Goal: Find specific page/section: Find specific page/section

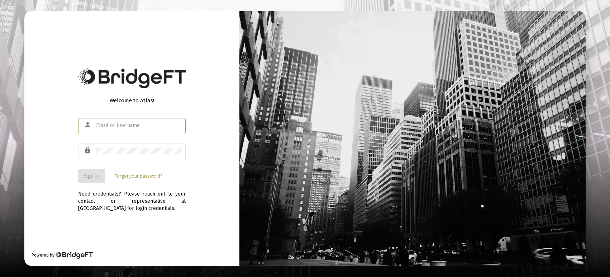
type input "[EMAIL_ADDRESS][DOMAIN_NAME]"
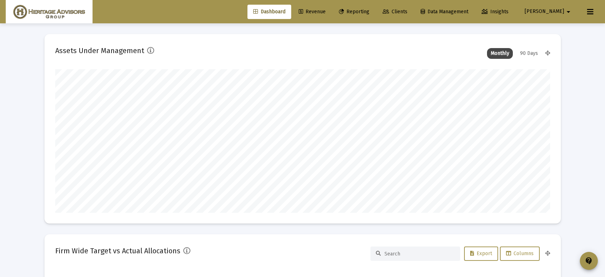
scroll to position [143, 266]
type input "[DATE]"
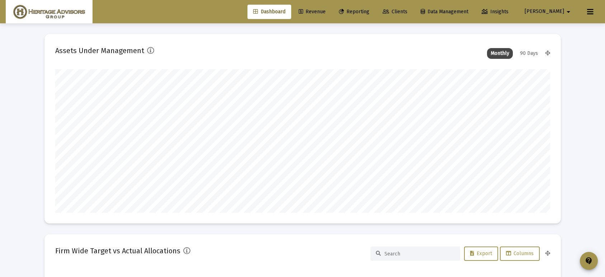
click at [369, 9] on span "Reporting" at bounding box center [354, 12] width 30 height 6
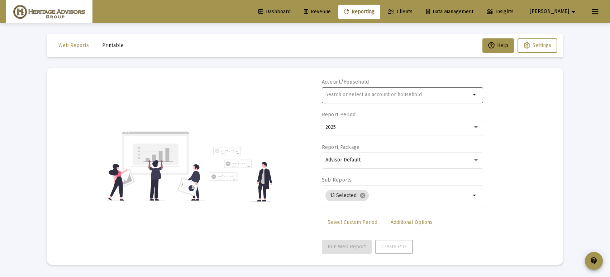
click at [361, 95] on input "text" at bounding box center [398, 95] width 145 height 6
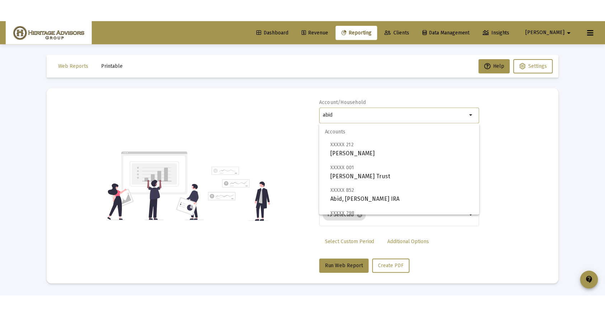
scroll to position [98, 0]
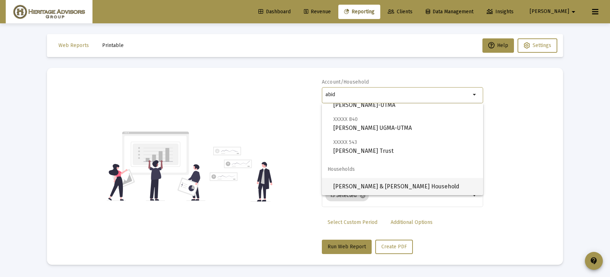
click at [381, 185] on span "[PERSON_NAME] & [PERSON_NAME] Household" at bounding box center [405, 186] width 144 height 17
type input "[PERSON_NAME] & [PERSON_NAME] Household"
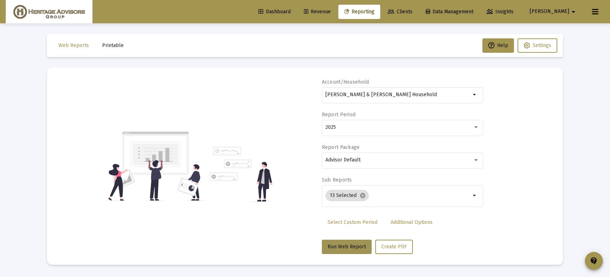
click at [351, 248] on span "Run Web Report" at bounding box center [347, 246] width 38 height 6
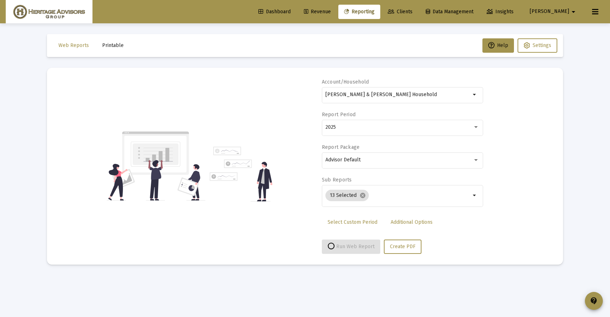
select select "View all"
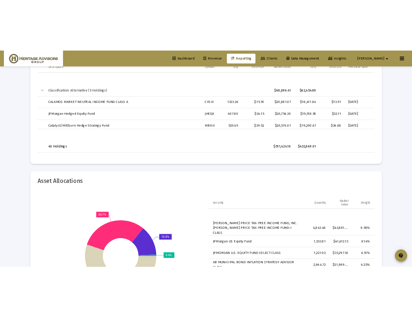
scroll to position [2055, 0]
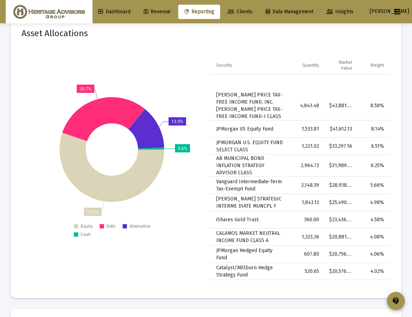
click at [201, 12] on span "Reporting" at bounding box center [199, 12] width 30 height 6
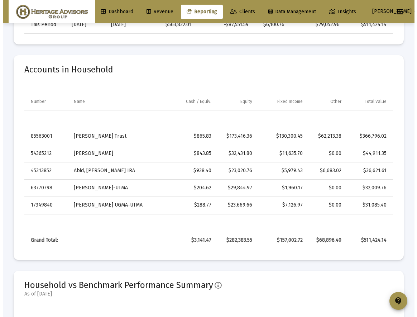
scroll to position [0, 0]
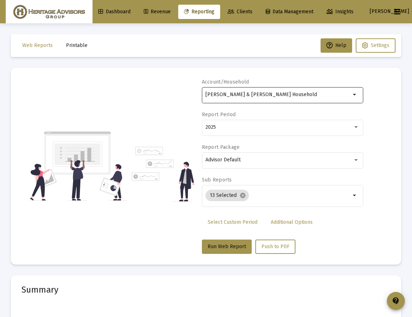
click at [317, 91] on div "[PERSON_NAME] & [PERSON_NAME] Household" at bounding box center [277, 95] width 145 height 18
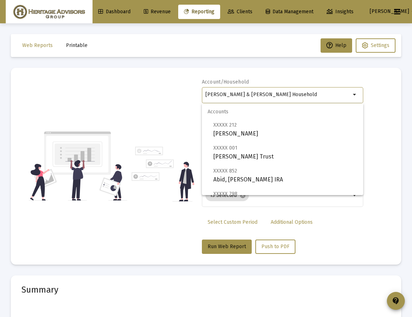
drag, startPoint x: 317, startPoint y: 92, endPoint x: 214, endPoint y: 90, distance: 103.3
click at [214, 90] on div "[PERSON_NAME] & [PERSON_NAME] Household" at bounding box center [277, 95] width 145 height 18
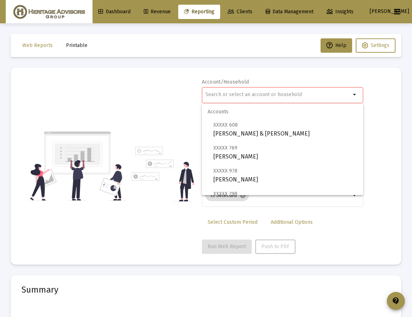
paste input "12246081"
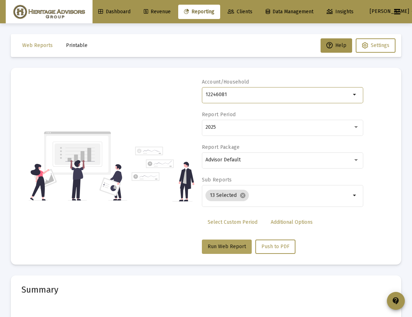
type input "12246081"
click at [219, 251] on button "Run Web Report" at bounding box center [227, 246] width 50 height 14
click at [219, 248] on span "Run Web Report" at bounding box center [227, 246] width 38 height 6
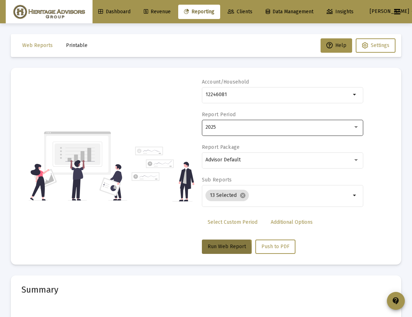
click at [232, 125] on div "2025" at bounding box center [278, 127] width 147 height 6
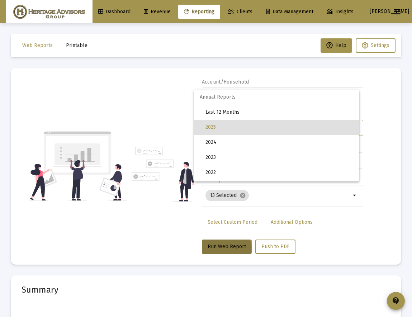
click at [233, 126] on span "2025" at bounding box center [279, 127] width 148 height 15
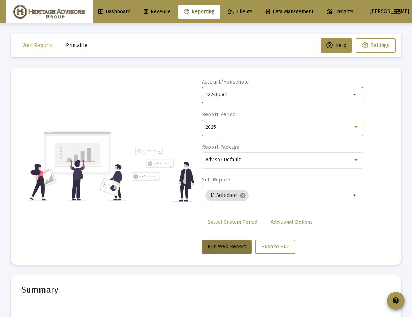
click at [242, 94] on input "12246081" at bounding box center [277, 95] width 145 height 6
click at [249, 13] on span "Clients" at bounding box center [240, 12] width 25 height 6
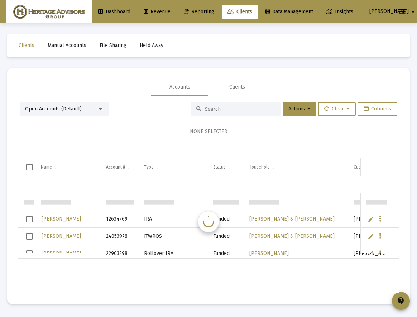
scroll to position [17, 0]
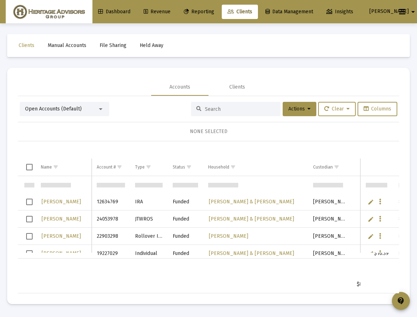
click at [211, 109] on input at bounding box center [240, 109] width 70 height 6
paste input "12246081"
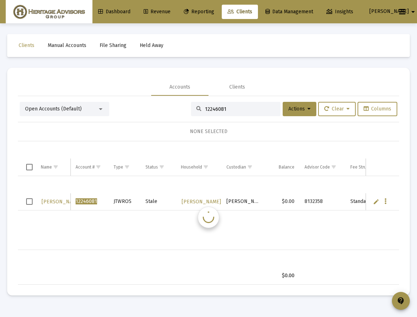
scroll to position [0, 0]
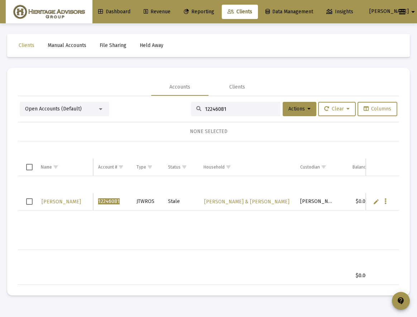
type input "12246081"
click at [222, 112] on div "12246081" at bounding box center [236, 109] width 90 height 14
drag, startPoint x: 223, startPoint y: 111, endPoint x: 195, endPoint y: 107, distance: 27.8
click at [195, 107] on div "12246081" at bounding box center [236, 109] width 90 height 14
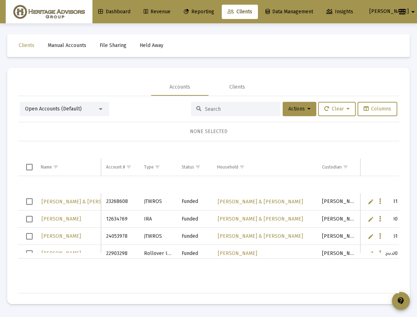
paste input "13256247"
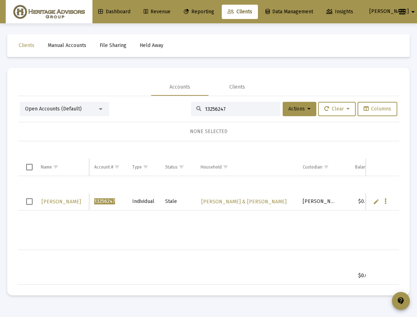
type input "13256247"
drag, startPoint x: 223, startPoint y: 108, endPoint x: 183, endPoint y: 104, distance: 39.6
click at [183, 104] on div "Open Accounts (Default) 13256247 Actions Clear Columns" at bounding box center [209, 109] width 378 height 14
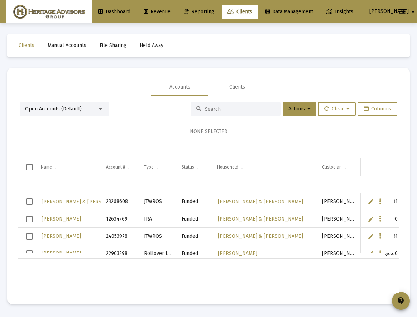
paste input "13256247"
type input "13256247"
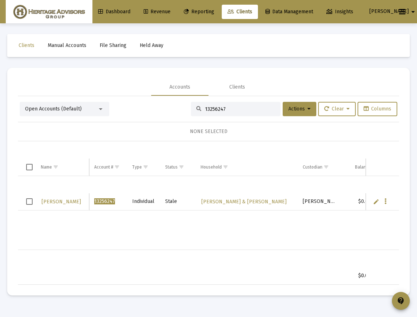
drag, startPoint x: 224, startPoint y: 110, endPoint x: 189, endPoint y: 107, distance: 35.9
click at [191, 107] on div "13256247" at bounding box center [236, 109] width 90 height 14
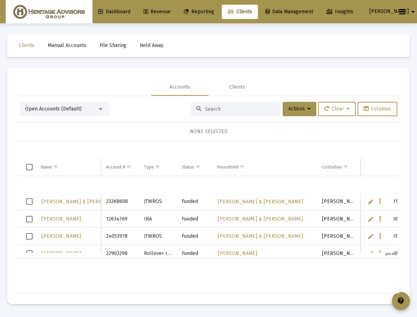
paste input "33456450"
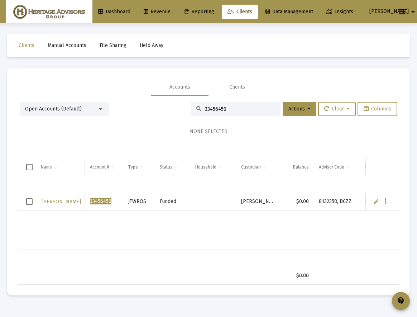
type input "33456450"
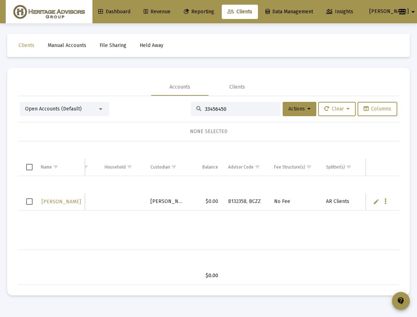
scroll to position [0, 146]
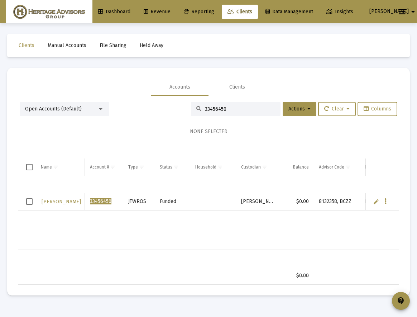
drag, startPoint x: 232, startPoint y: 107, endPoint x: 185, endPoint y: 101, distance: 47.8
click at [185, 101] on div "Open Accounts (Default) 33456450 Actions Clear Columns NONE SELECTED Name Name …" at bounding box center [208, 190] width 381 height 189
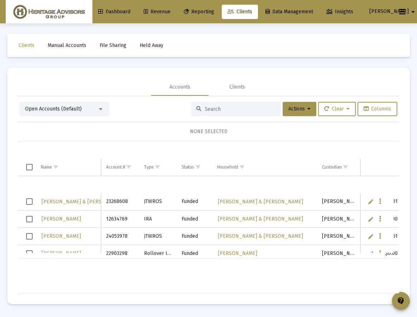
paste input "42440009"
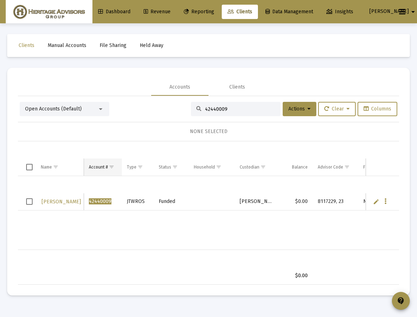
type input "42440009"
click at [119, 172] on td "Account #" at bounding box center [103, 166] width 38 height 17
drag, startPoint x: 225, startPoint y: 110, endPoint x: 175, endPoint y: 107, distance: 49.9
click at [175, 107] on div "Open Accounts (Default) 42440009 Actions Clear Columns" at bounding box center [209, 109] width 378 height 14
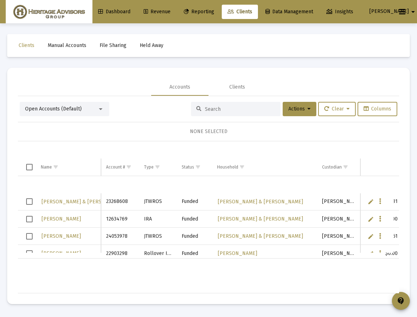
paste input "43498174"
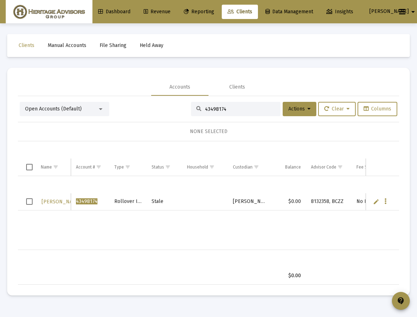
type input "43498174"
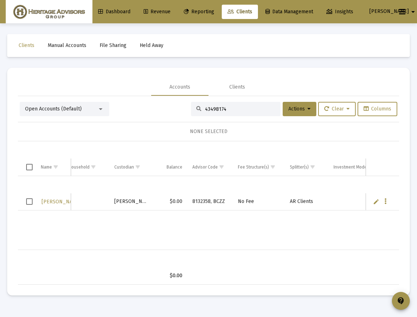
scroll to position [0, 138]
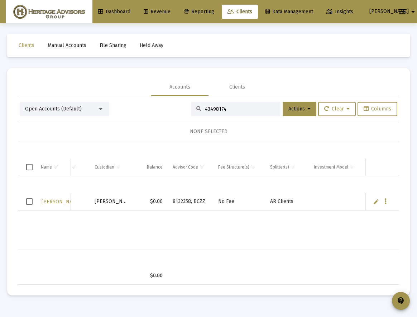
drag, startPoint x: 227, startPoint y: 110, endPoint x: 180, endPoint y: 104, distance: 47.1
click at [180, 104] on div "Open Accounts (Default) 43498174 Actions Clear Columns" at bounding box center [209, 109] width 378 height 14
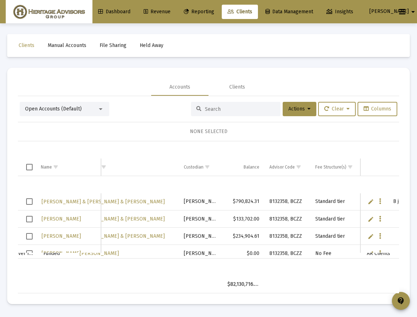
paste input "26981513"
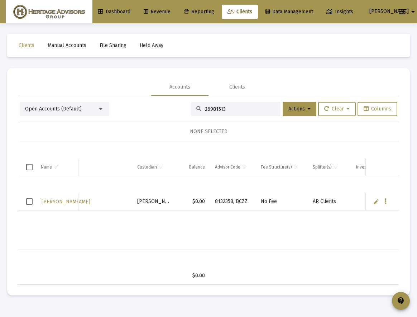
type input "26981513"
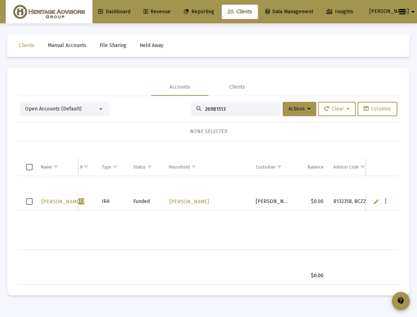
scroll to position [0, 20]
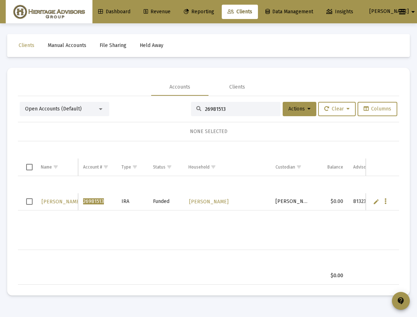
drag, startPoint x: 240, startPoint y: 108, endPoint x: 178, endPoint y: 96, distance: 63.1
click at [178, 96] on div "Open Accounts (Default) 26981513 Actions Clear Columns NONE SELECTED Name Name …" at bounding box center [208, 190] width 381 height 189
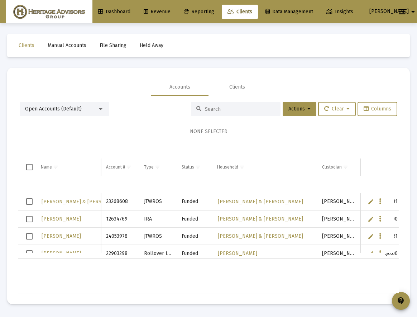
paste input "97607972"
type input "97607972"
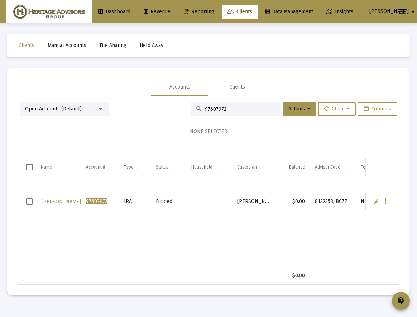
drag, startPoint x: 245, startPoint y: 109, endPoint x: 191, endPoint y: 102, distance: 54.9
click at [191, 102] on div "97607972" at bounding box center [236, 109] width 90 height 14
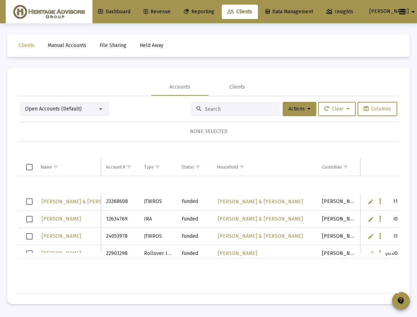
paste input "22903298"
type input "22903298"
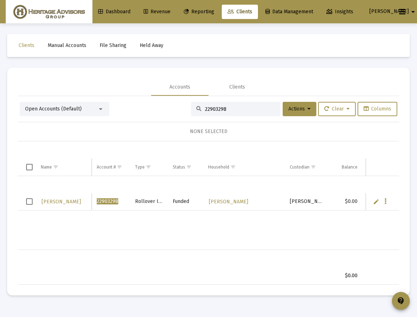
drag, startPoint x: 245, startPoint y: 110, endPoint x: 185, endPoint y: 103, distance: 59.6
click at [185, 103] on div "Open Accounts (Default) 22903298 Actions Clear Columns" at bounding box center [209, 109] width 378 height 14
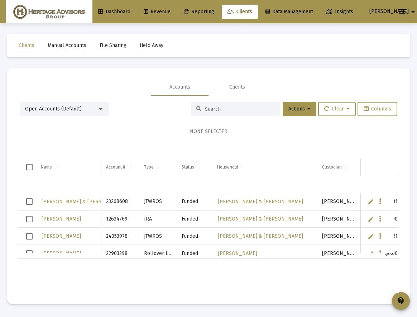
paste input "28661924"
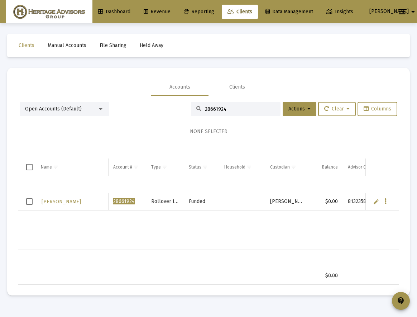
type input "28661924"
drag, startPoint x: 228, startPoint y: 107, endPoint x: 180, endPoint y: 105, distance: 48.8
click at [180, 105] on div "Open Accounts (Default) 28661924 Actions Clear Columns" at bounding box center [209, 109] width 378 height 14
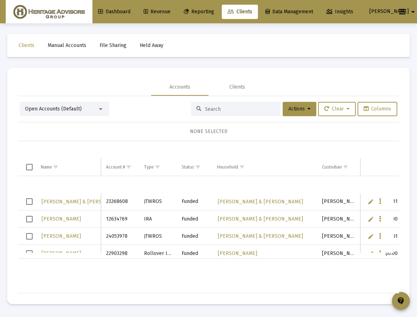
paste input "22903298"
type input "22903298"
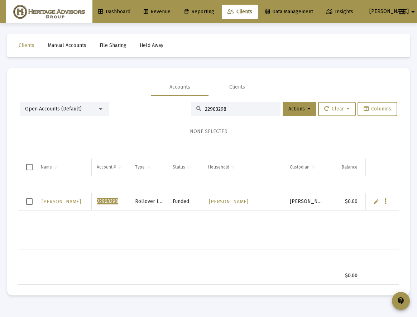
drag, startPoint x: 243, startPoint y: 110, endPoint x: 175, endPoint y: 101, distance: 68.8
click at [175, 101] on div "Open Accounts (Default) 22903298 Actions Clear Columns NONE SELECTED Name Name …" at bounding box center [208, 190] width 381 height 189
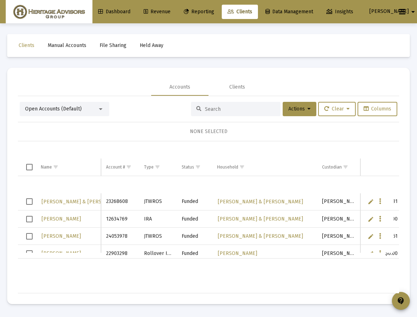
paste input "67061778"
type input "67061778"
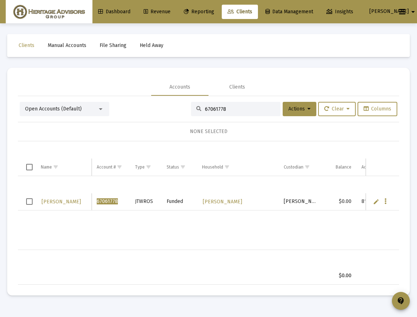
drag, startPoint x: 235, startPoint y: 109, endPoint x: 185, endPoint y: 101, distance: 50.1
click at [185, 101] on div "Open Accounts (Default) 67061778 Actions Clear Columns NONE SELECTED Name Name …" at bounding box center [208, 190] width 381 height 189
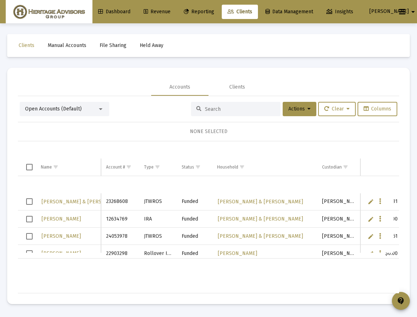
paste input "68150073"
type input "68150073"
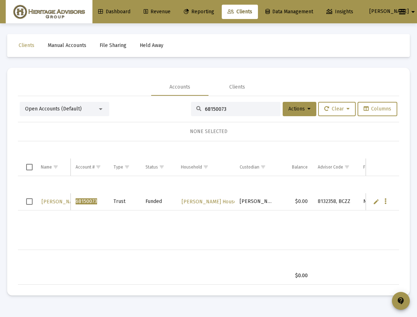
drag, startPoint x: 245, startPoint y: 110, endPoint x: 143, endPoint y: 107, distance: 101.1
click at [143, 107] on div "Open Accounts (Default) 68150073 Actions Clear Columns" at bounding box center [209, 109] width 378 height 14
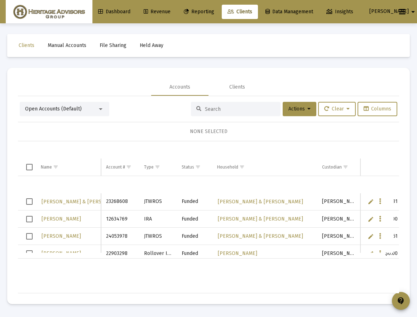
paste input "75492661"
type input "75492661"
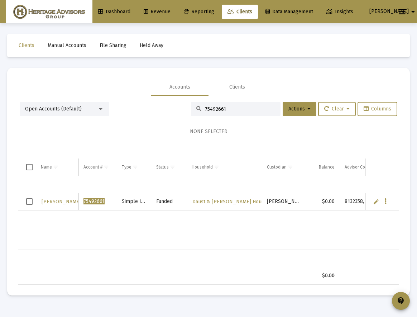
drag, startPoint x: 226, startPoint y: 111, endPoint x: 185, endPoint y: 108, distance: 41.4
click at [185, 108] on div "Open Accounts (Default) 75492661 Actions Clear Columns" at bounding box center [209, 109] width 378 height 14
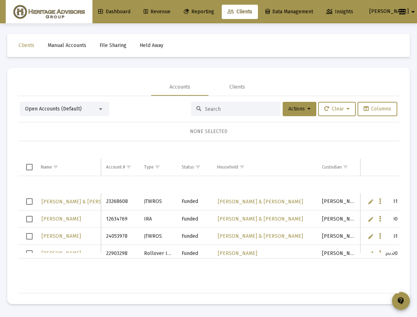
paste input "76361344"
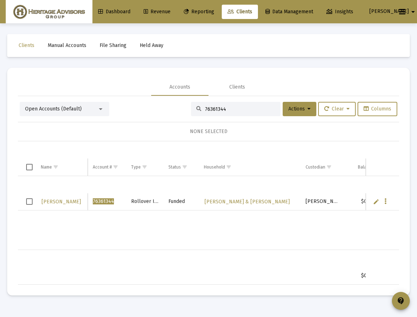
type input "76361344"
